Goal: Entertainment & Leisure: Consume media (video, audio)

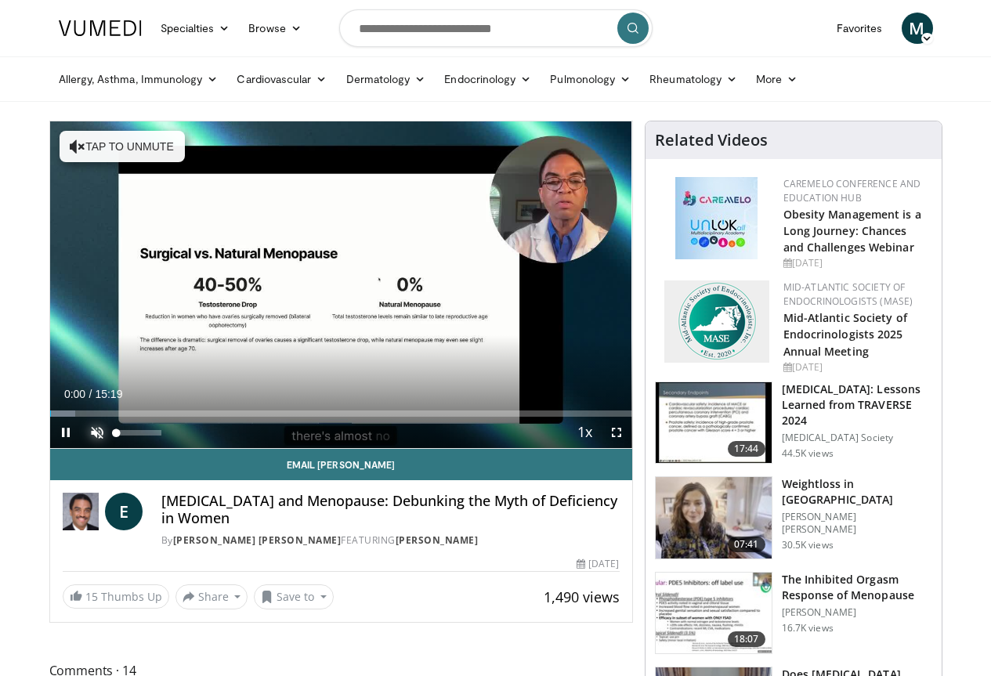
click at [81, 448] on span "Video Player" at bounding box center [96, 432] width 31 height 31
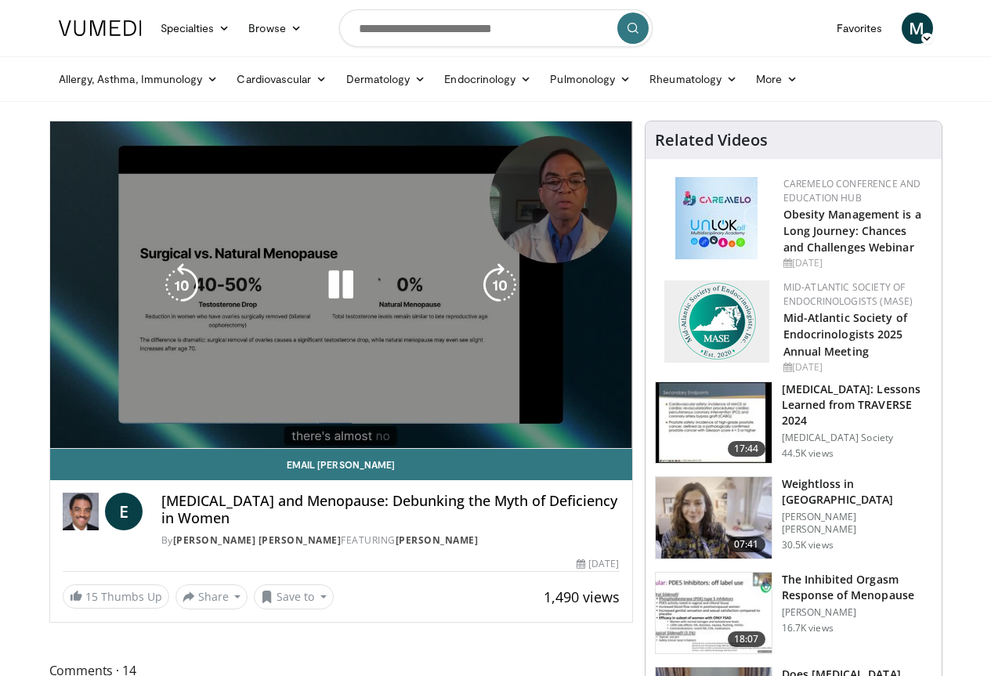
click at [632, 449] on video-js "**********" at bounding box center [341, 284] width 582 height 327
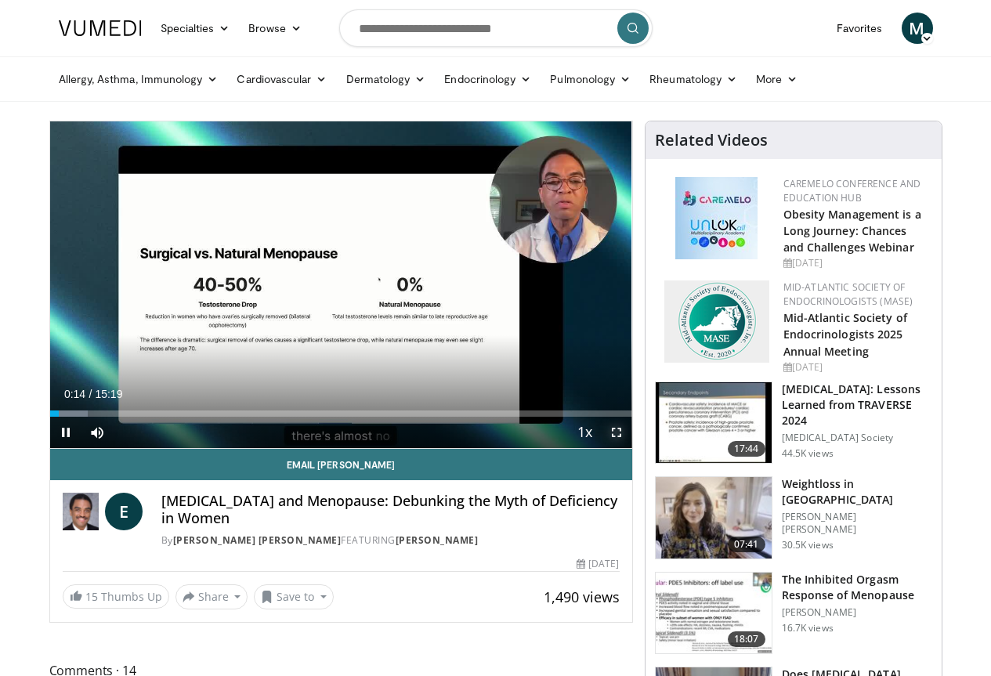
click at [625, 448] on span "Video Player" at bounding box center [616, 432] width 31 height 31
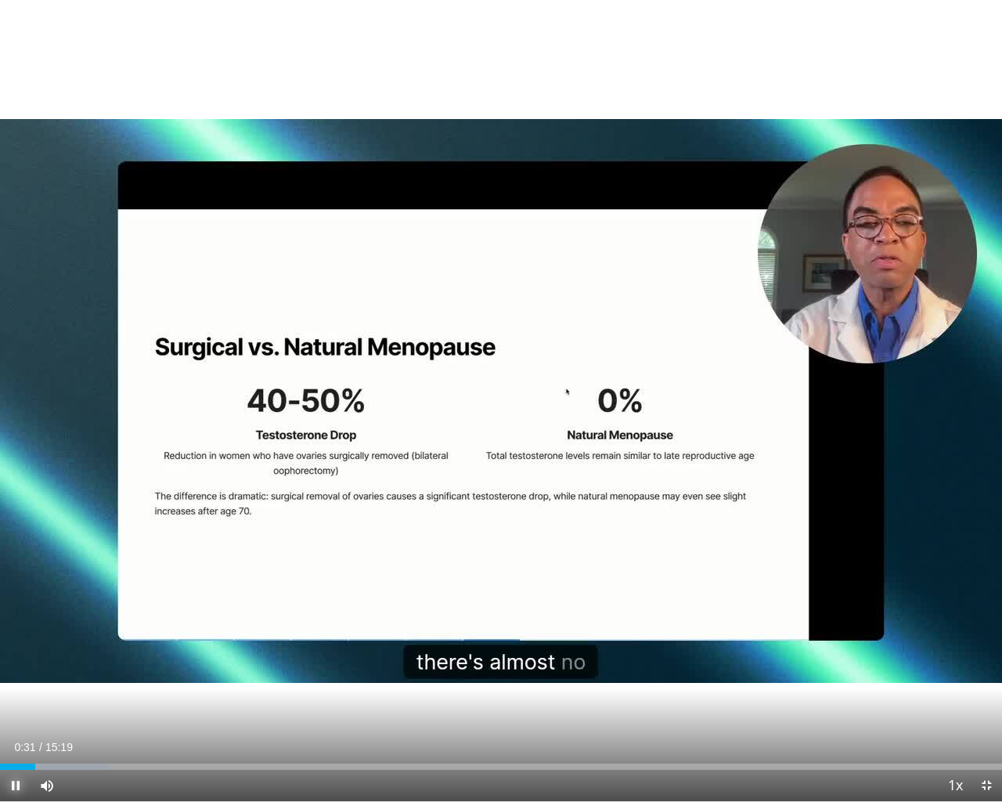
click at [5, 675] on span "Video Player" at bounding box center [15, 785] width 31 height 31
click at [985, 675] on span "Video Player" at bounding box center [986, 785] width 31 height 31
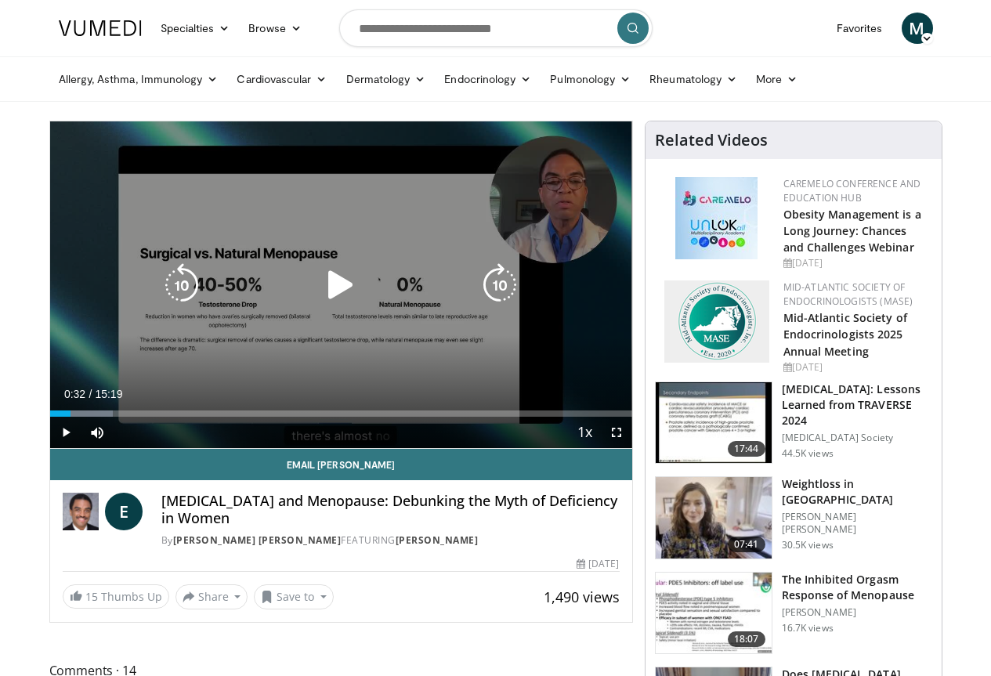
click at [334, 292] on icon "Video Player" at bounding box center [341, 285] width 44 height 44
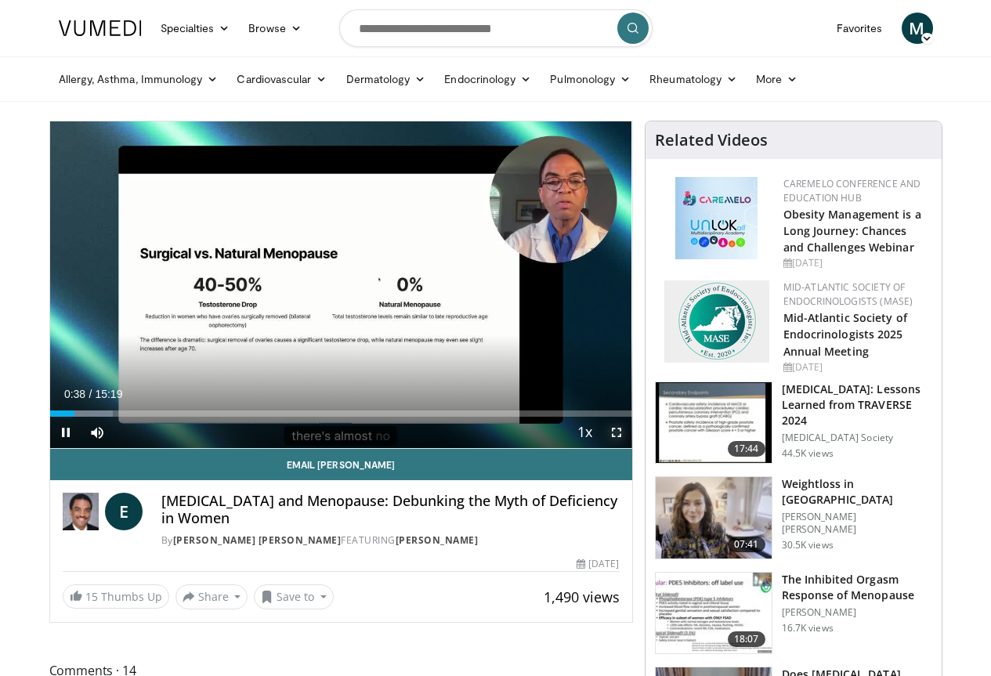
click at [629, 448] on span "Video Player" at bounding box center [616, 432] width 31 height 31
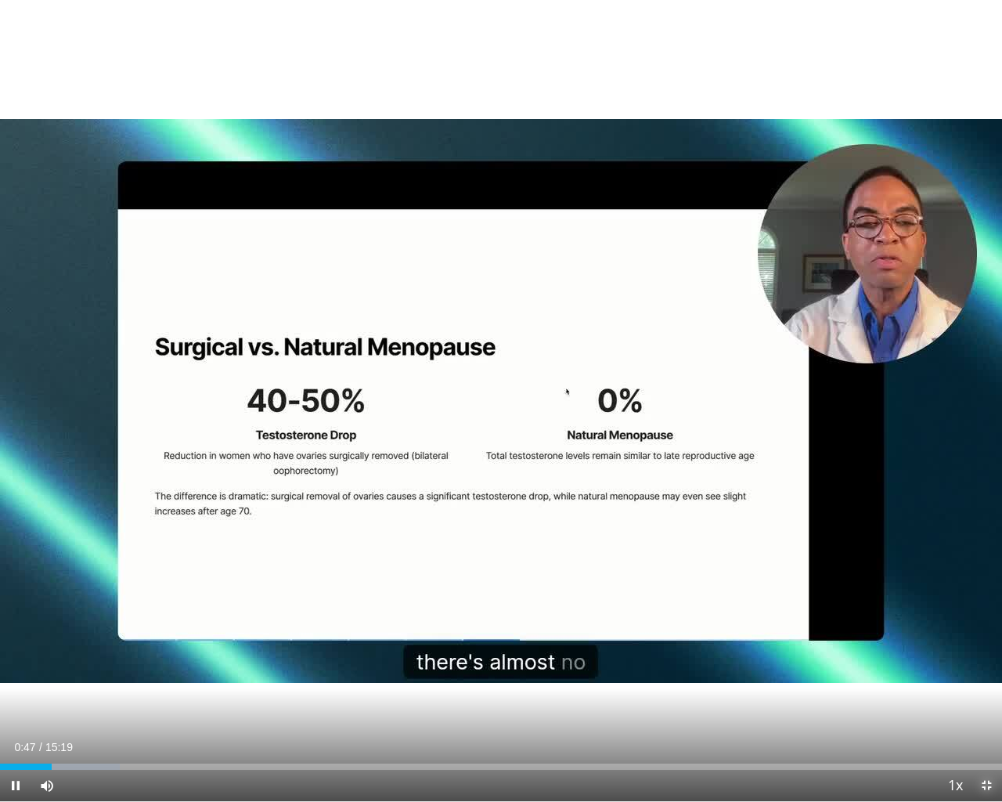
click at [981, 675] on span "Video Player" at bounding box center [986, 785] width 31 height 31
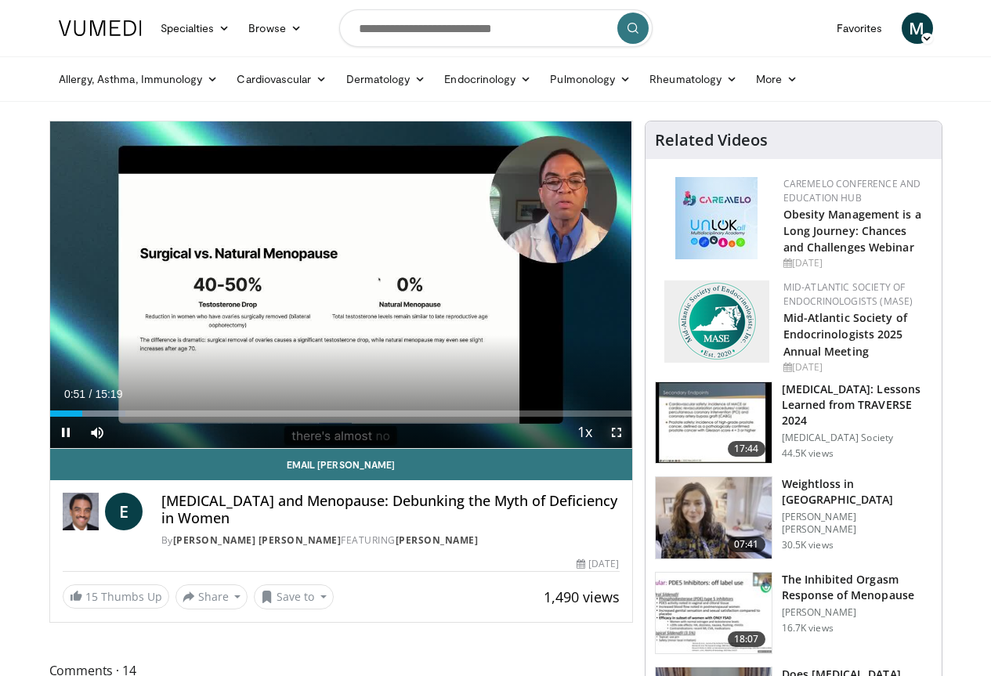
drag, startPoint x: 629, startPoint y: 464, endPoint x: 629, endPoint y: 559, distance: 94.8
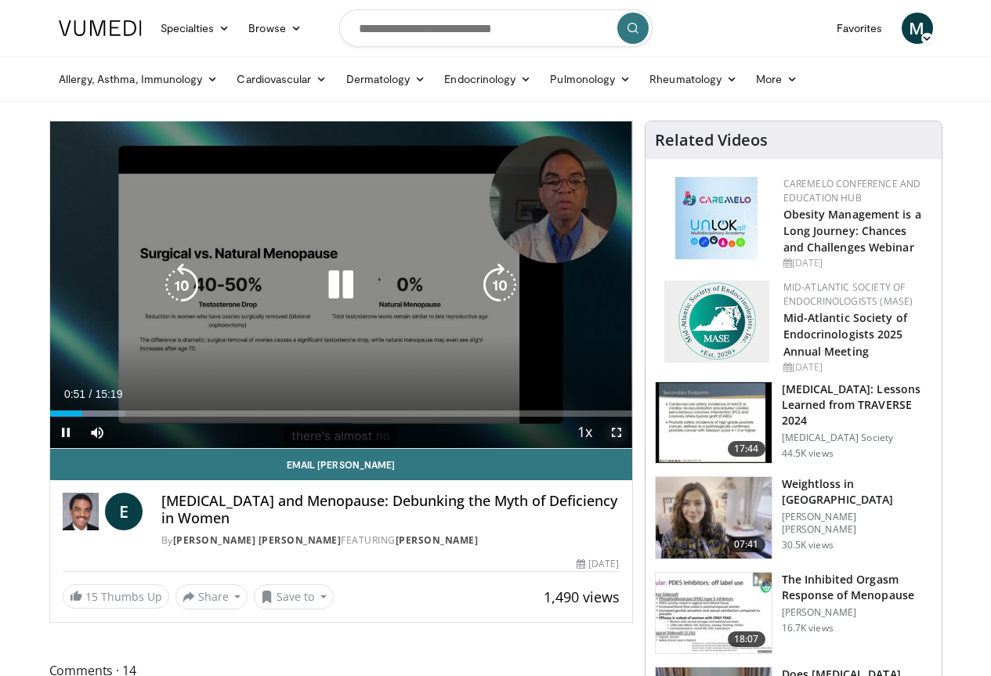
click at [629, 448] on span "Video Player" at bounding box center [616, 432] width 31 height 31
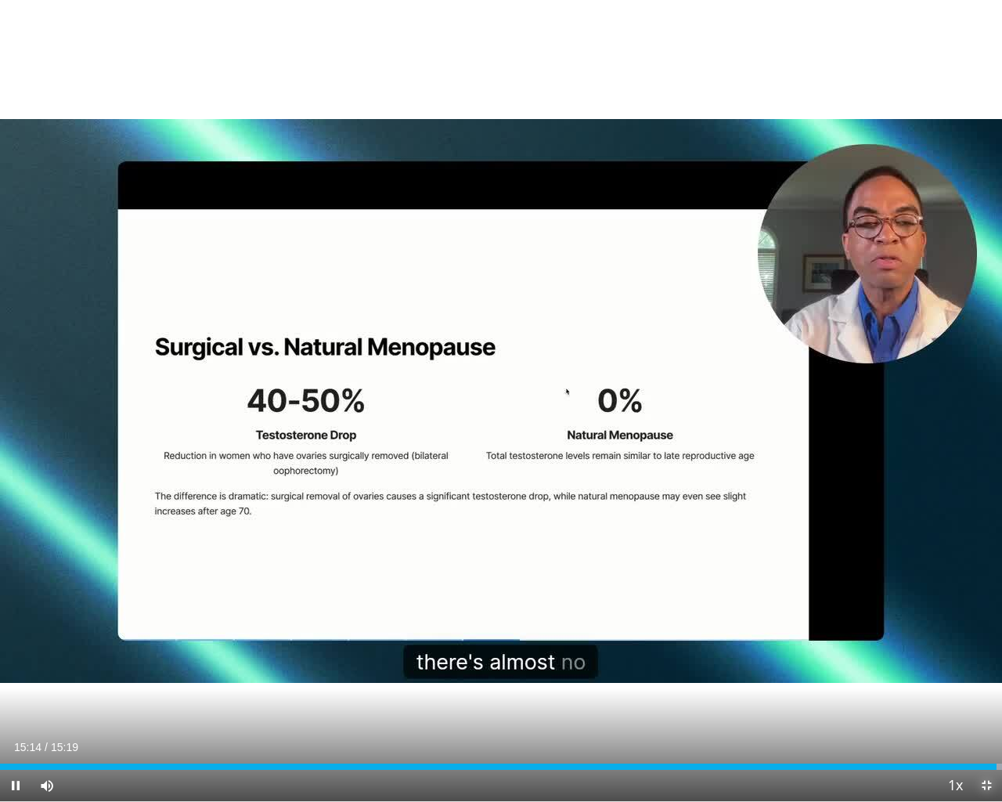
click at [987, 675] on span "Video Player" at bounding box center [986, 785] width 31 height 31
